Goal: Information Seeking & Learning: Learn about a topic

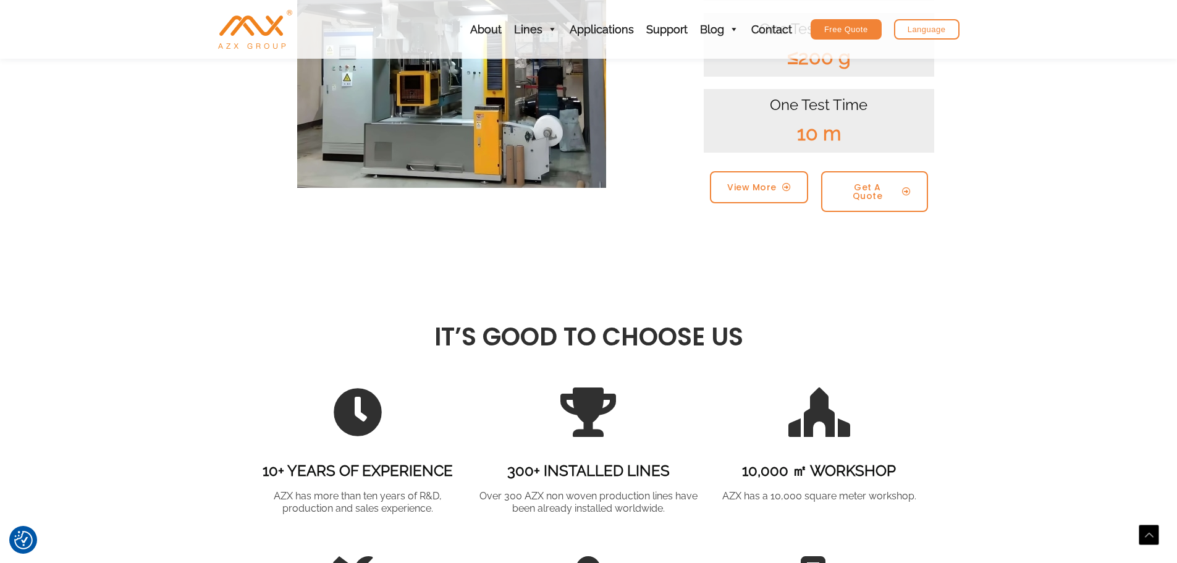
scroll to position [1359, 0]
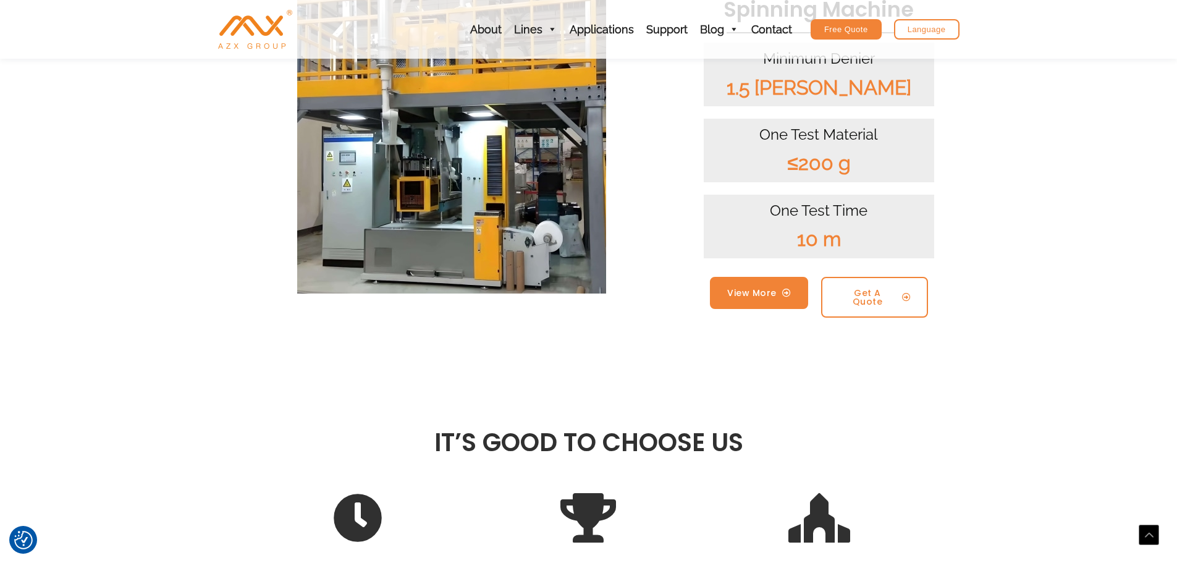
click at [761, 289] on span "View More" at bounding box center [751, 293] width 49 height 9
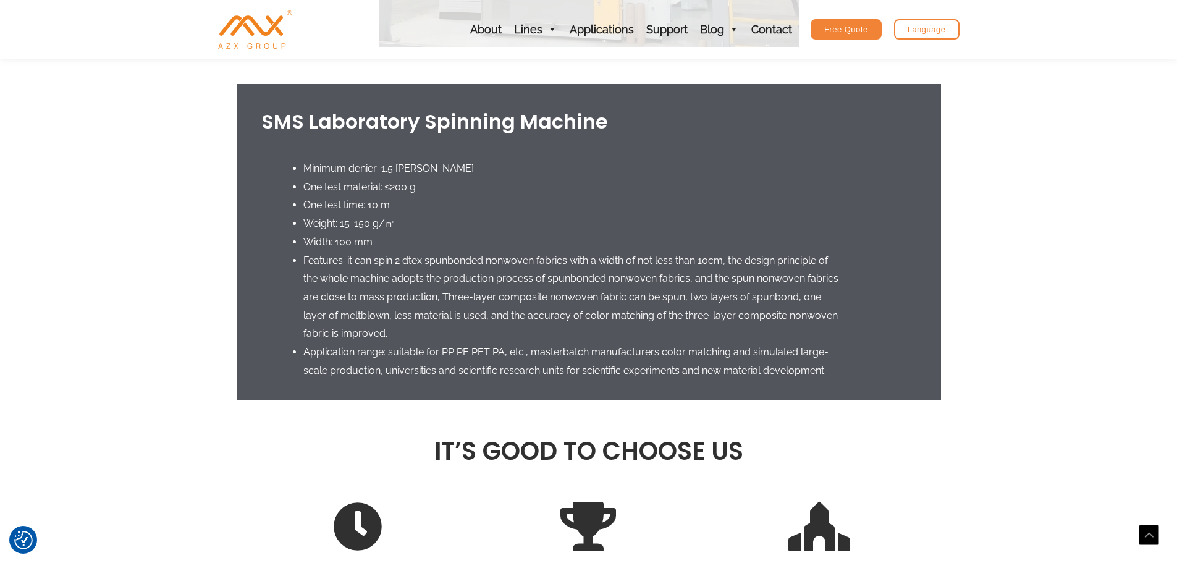
scroll to position [618, 0]
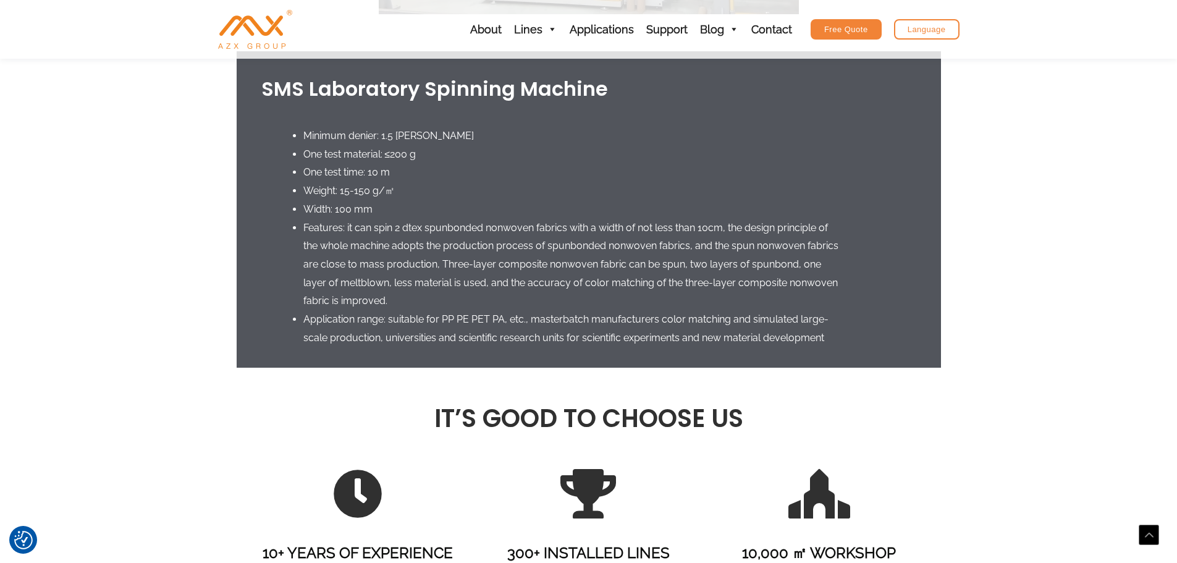
click at [401, 154] on li "One test material: ≤200 g" at bounding box center [572, 154] width 539 height 19
click at [400, 188] on li "Weight: 15-150 g/㎡" at bounding box center [572, 191] width 539 height 19
click at [361, 151] on li "One test material: ≤200 g" at bounding box center [572, 154] width 539 height 19
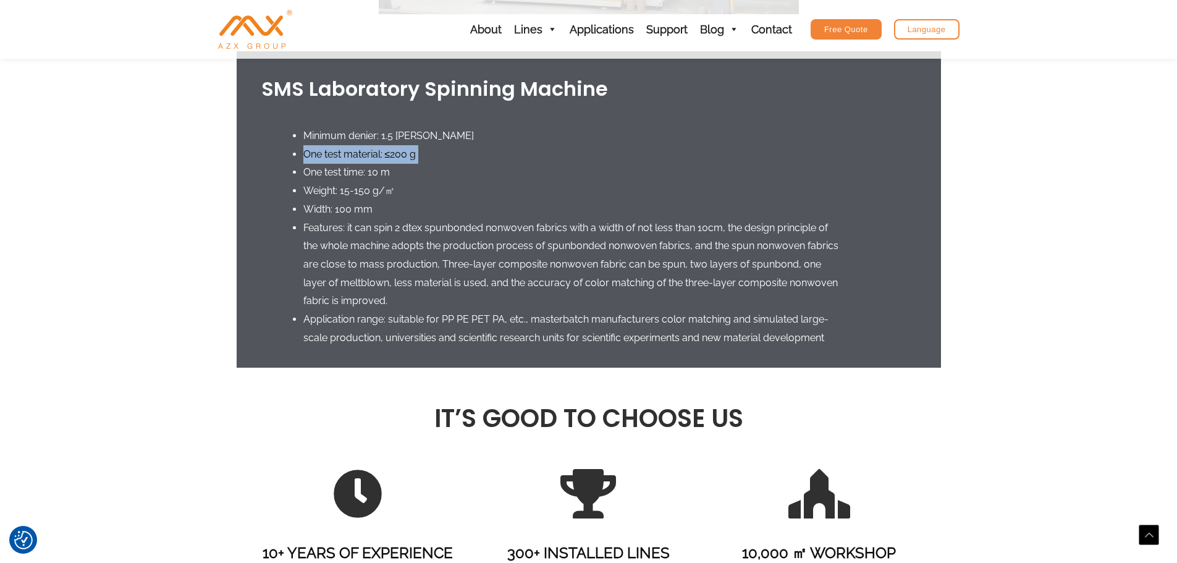
click at [361, 151] on li "One test material: ≤200 g" at bounding box center [572, 154] width 539 height 19
click at [375, 169] on li "One test time: 10 m" at bounding box center [572, 172] width 539 height 19
click at [449, 175] on li "One test time: 10 m" at bounding box center [572, 172] width 539 height 19
click at [385, 192] on li "Weight: 15-150 g/㎡" at bounding box center [572, 191] width 539 height 19
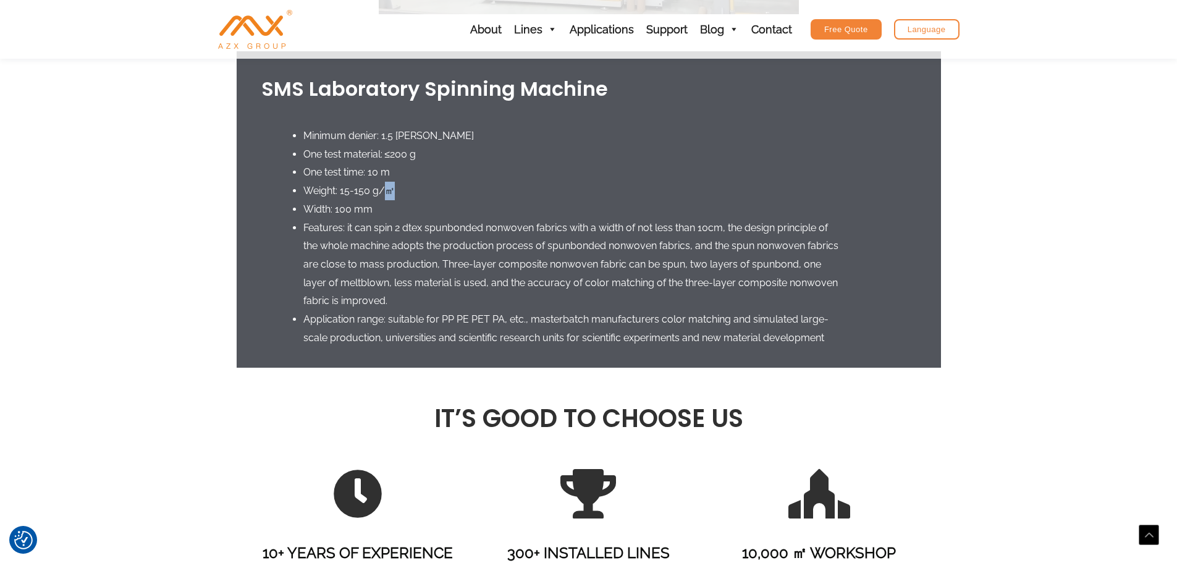
click at [385, 192] on li "Weight: 15-150 g/㎡" at bounding box center [572, 191] width 539 height 19
click at [439, 206] on li "Width: 100 mm" at bounding box center [572, 209] width 539 height 19
click at [349, 208] on li "Width: 100 mm" at bounding box center [572, 209] width 539 height 19
click at [447, 211] on li "Width: 100 mm" at bounding box center [572, 209] width 539 height 19
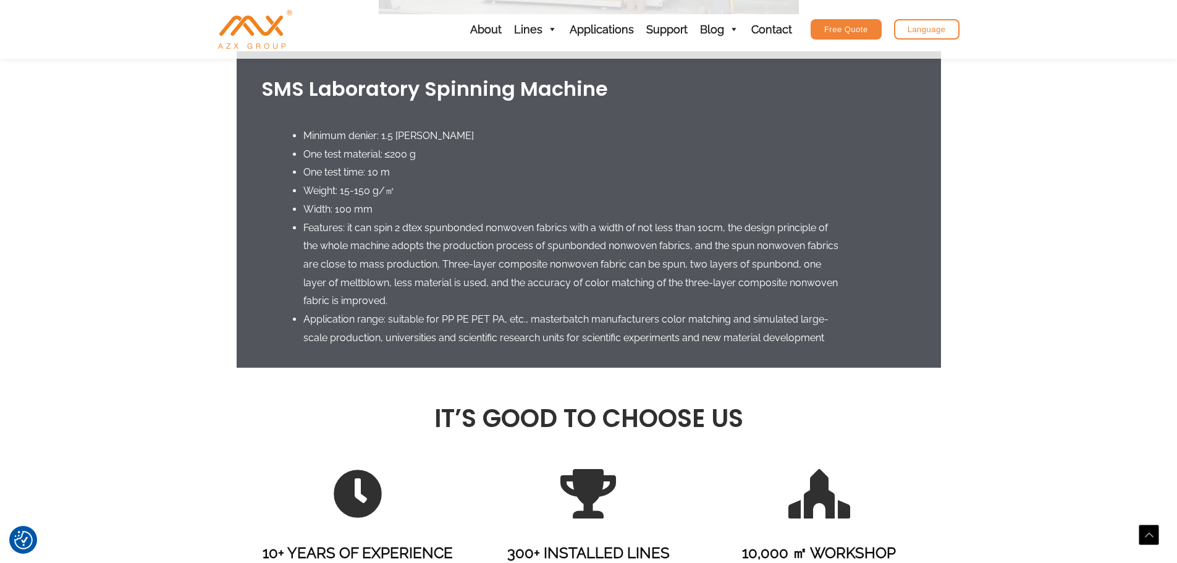
click at [397, 224] on li "Features: it can spin 2 dtex spunbonded nonwoven fabrics with a width of not le…" at bounding box center [572, 265] width 539 height 92
click at [462, 234] on li "Features: it can spin 2 dtex spunbonded nonwoven fabrics with a width of not le…" at bounding box center [572, 265] width 539 height 92
click at [476, 251] on li "Features: it can spin 2 dtex spunbonded nonwoven fabrics with a width of not le…" at bounding box center [572, 265] width 539 height 92
click at [483, 319] on li "Application range: suitable for PP PE PET PA, etc., masterbatch manufacturers c…" at bounding box center [572, 328] width 539 height 36
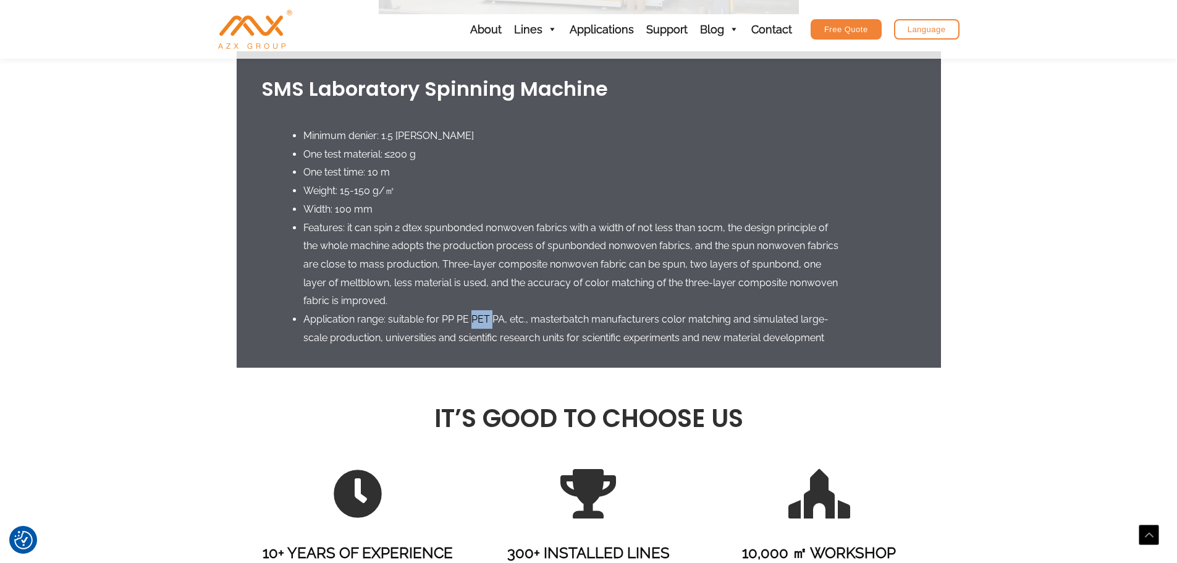
click at [483, 319] on li "Application range: suitable for PP PE PET PA, etc., masterbatch manufacturers c…" at bounding box center [572, 328] width 539 height 36
click at [595, 320] on li "Application range: suitable for PP PE PET PA, etc., masterbatch manufacturers c…" at bounding box center [572, 328] width 539 height 36
click at [681, 318] on li "Application range: suitable for PP PE PET PA, etc., masterbatch manufacturers c…" at bounding box center [572, 328] width 539 height 36
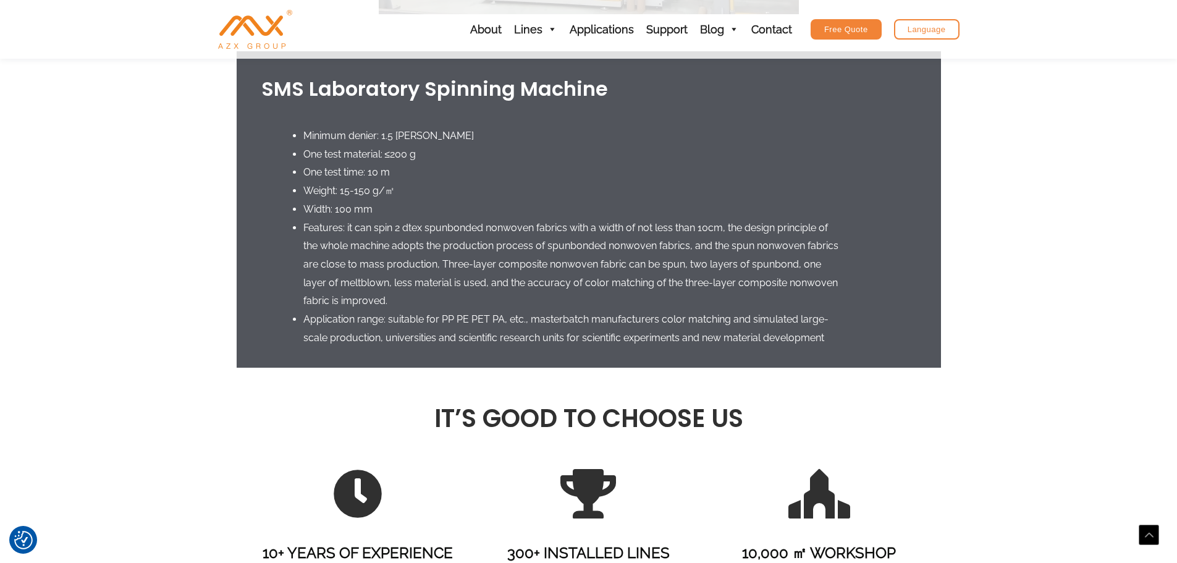
click at [381, 335] on li "Application range: suitable for PP PE PET PA, etc., masterbatch manufacturers c…" at bounding box center [572, 328] width 539 height 36
click at [444, 335] on li "Application range: suitable for PP PE PET PA, etc., masterbatch manufacturers c…" at bounding box center [572, 328] width 539 height 36
click at [571, 333] on li "Application range: suitable for PP PE PET PA, etc., masterbatch manufacturers c…" at bounding box center [572, 328] width 539 height 36
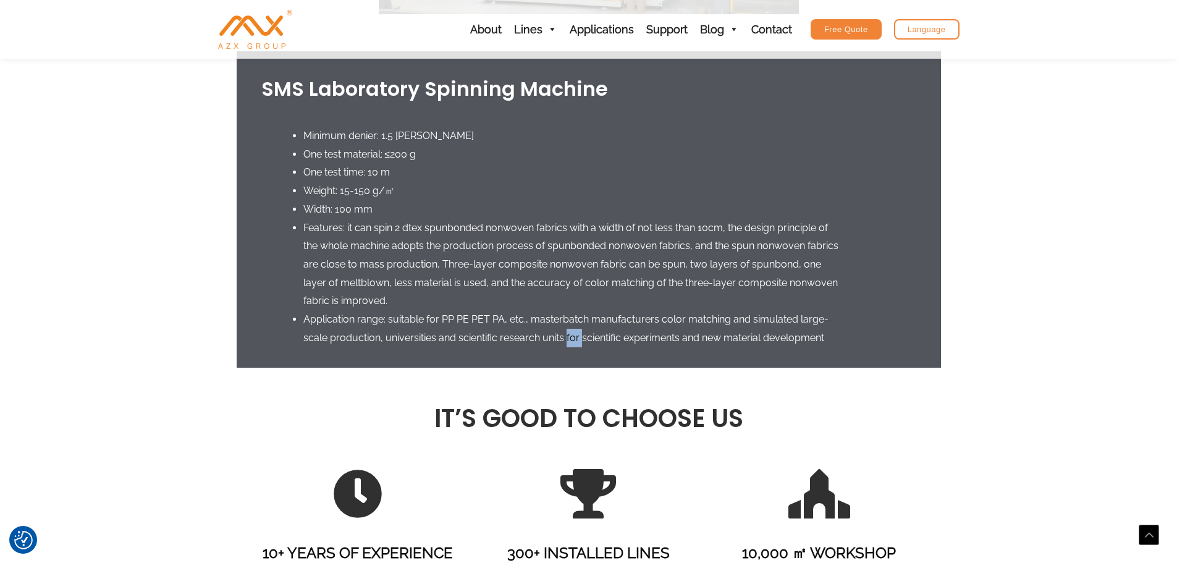
click at [571, 333] on li "Application range: suitable for PP PE PET PA, etc., masterbatch manufacturers c…" at bounding box center [572, 328] width 539 height 36
click at [529, 339] on li "Application range: suitable for PP PE PET PA, etc., masterbatch manufacturers c…" at bounding box center [572, 328] width 539 height 36
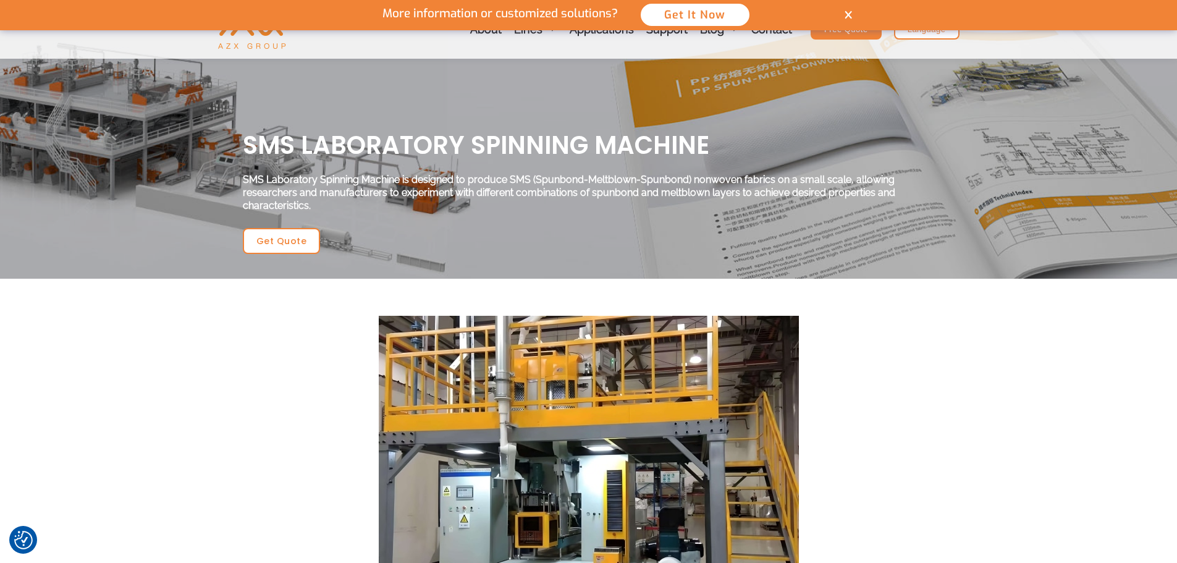
scroll to position [0, 0]
